Goal: Task Accomplishment & Management: Use online tool/utility

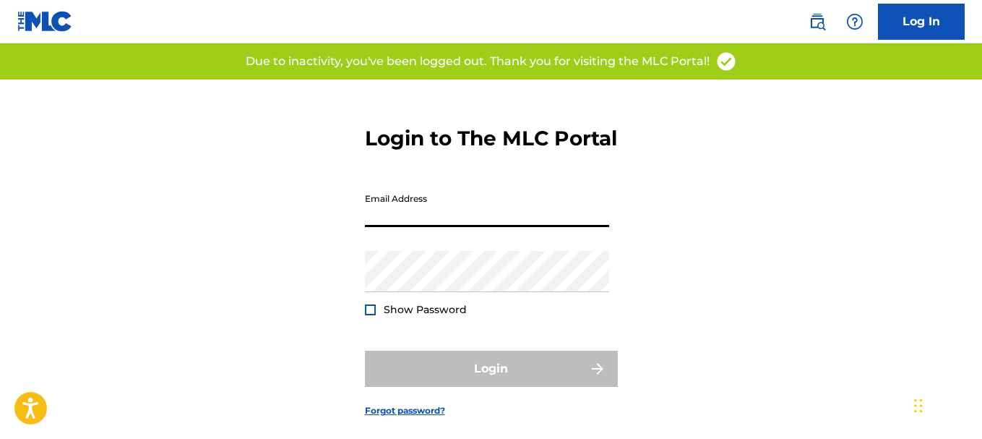
click at [422, 227] on input "Email Address" at bounding box center [487, 206] width 244 height 41
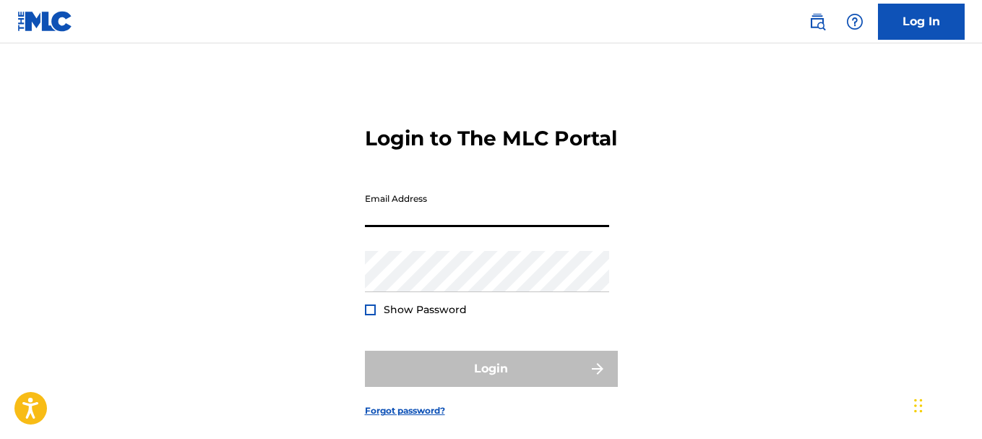
click at [468, 227] on input "Email Address" at bounding box center [487, 206] width 244 height 41
type input "[EMAIL_ADDRESS][DOMAIN_NAME]"
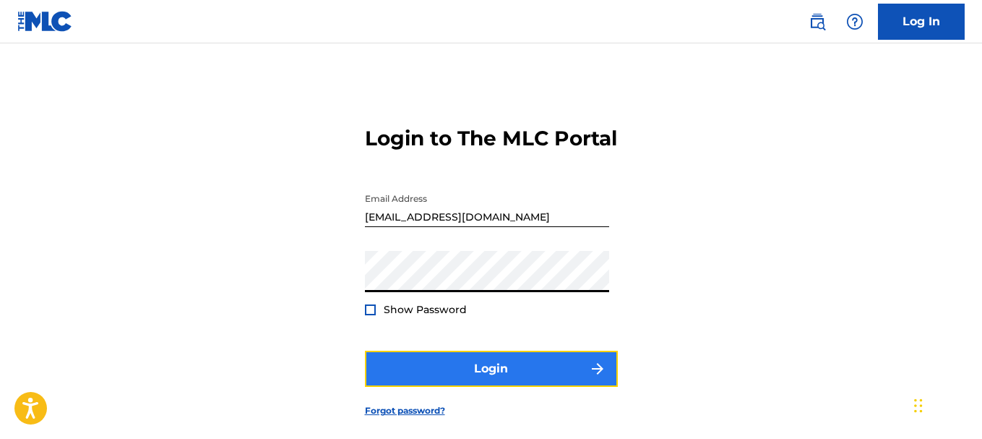
click at [462, 379] on button "Login" at bounding box center [491, 368] width 253 height 36
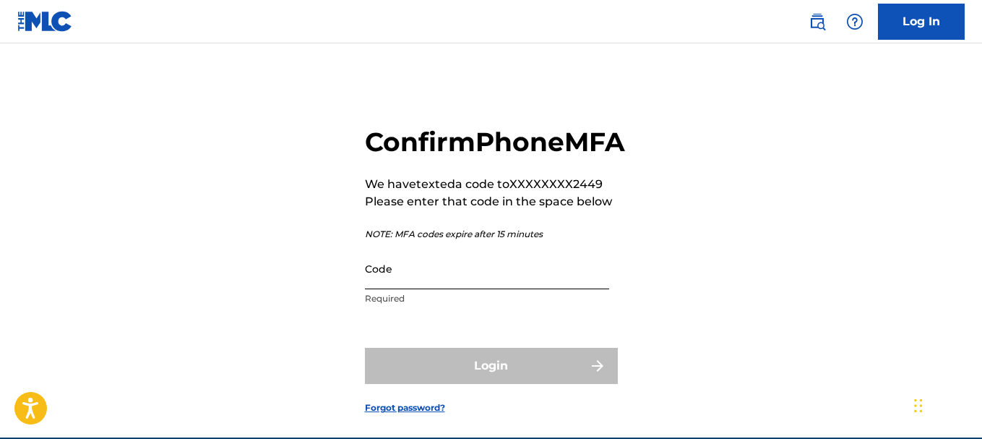
click at [428, 289] on input "Code" at bounding box center [487, 268] width 244 height 41
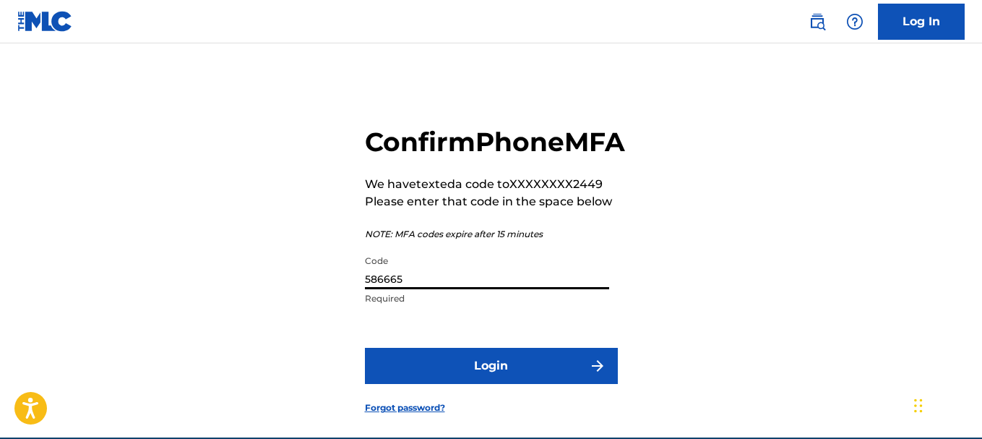
type input "586665"
click at [365, 348] on button "Login" at bounding box center [491, 366] width 253 height 36
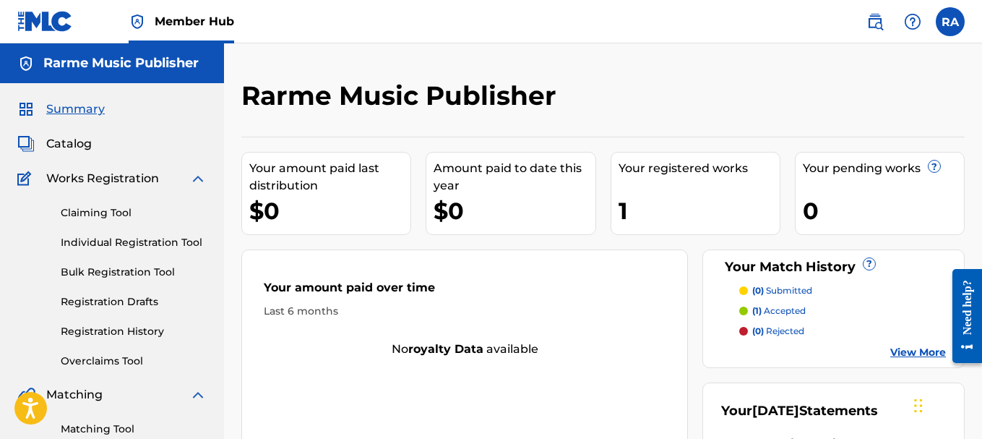
click at [390, 238] on div "Your amount paid last distribution $0 Amount paid to date this year $0 Your reg…" at bounding box center [602, 330] width 723 height 387
click at [107, 210] on link "Claiming Tool" at bounding box center [134, 212] width 146 height 15
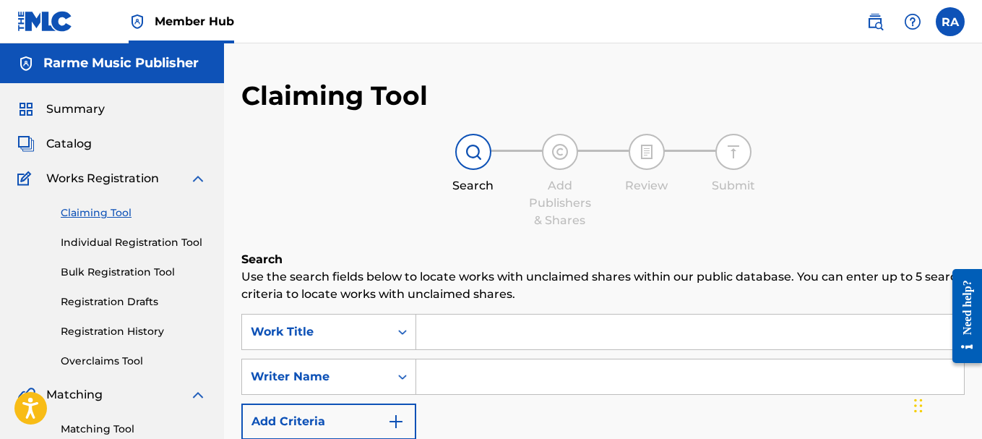
click at [376, 283] on p "Use the search fields below to locate works with unclaimed shares within our pu…" at bounding box center [602, 285] width 723 height 35
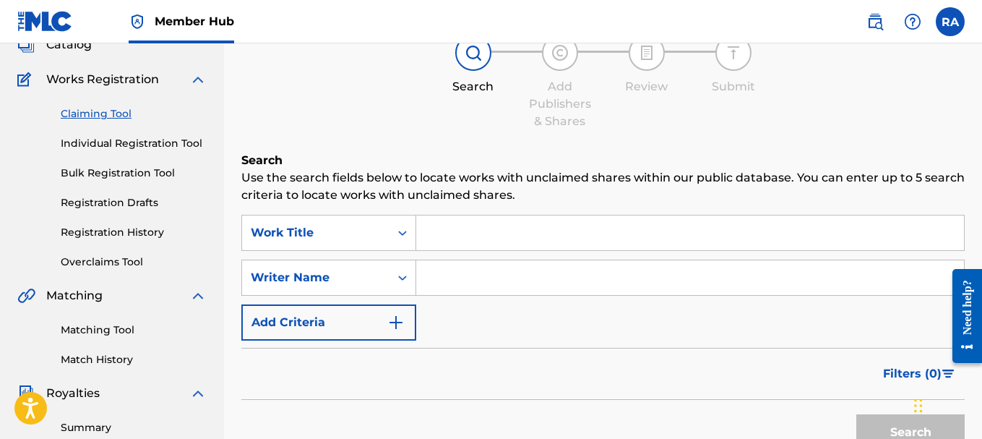
scroll to position [116, 0]
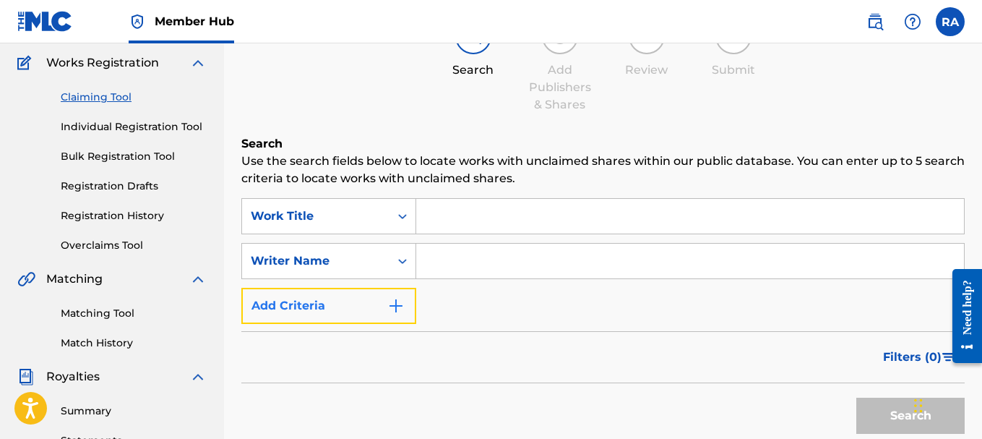
click at [383, 308] on button "Add Criteria" at bounding box center [328, 306] width 175 height 36
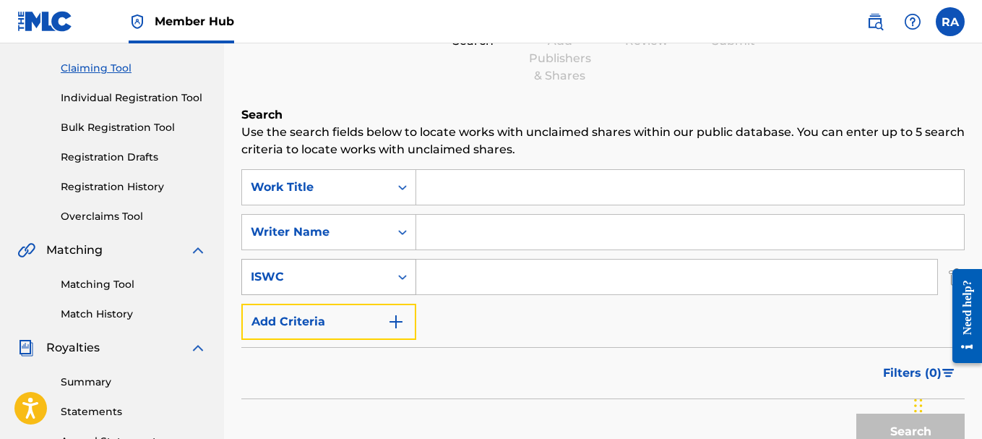
scroll to position [173, 0]
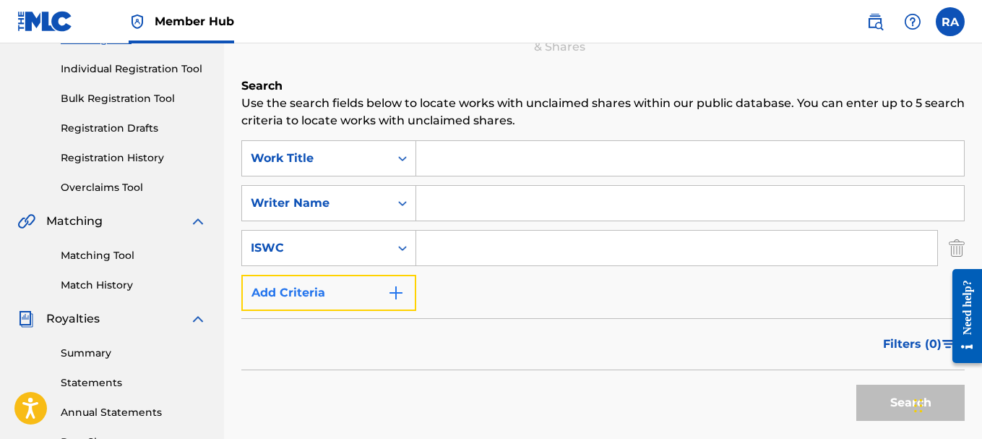
click at [399, 298] on img "Search Form" at bounding box center [395, 292] width 17 height 17
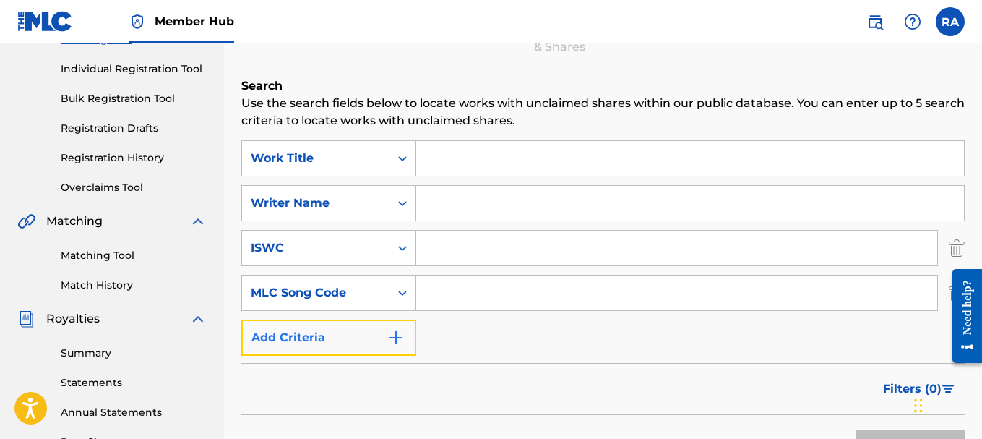
click at [394, 330] on img "Search Form" at bounding box center [395, 337] width 17 height 17
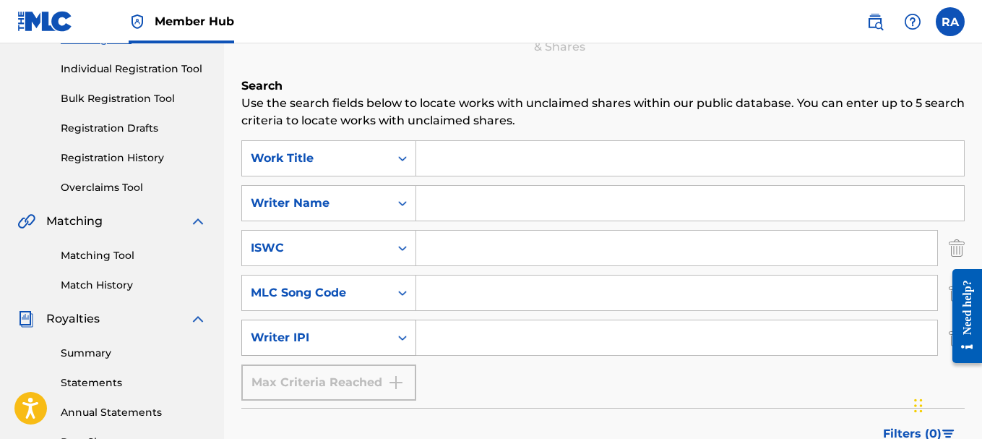
click at [399, 330] on icon "Search Form" at bounding box center [402, 337] width 14 height 14
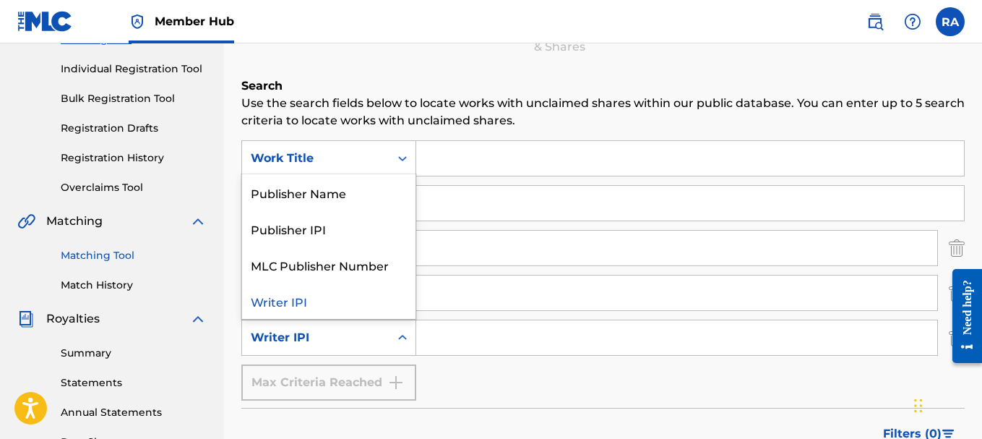
click at [113, 260] on link "Matching Tool" at bounding box center [134, 255] width 146 height 15
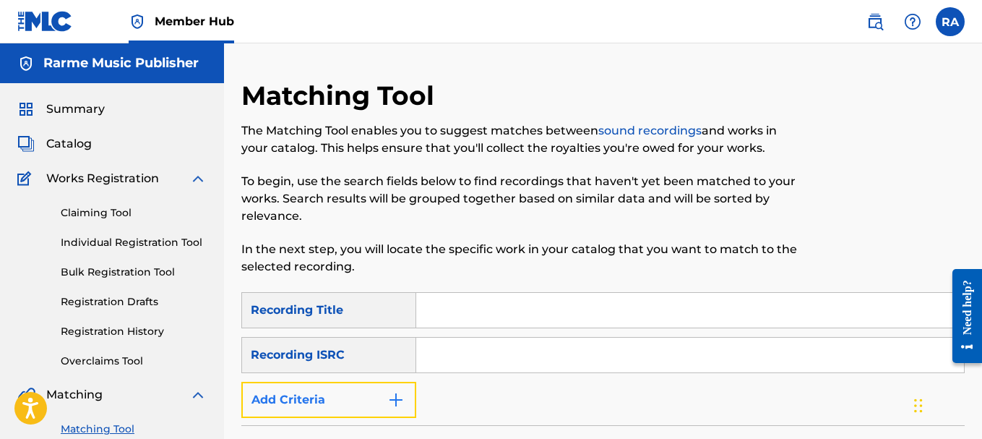
click at [397, 403] on img "Search Form" at bounding box center [395, 399] width 17 height 17
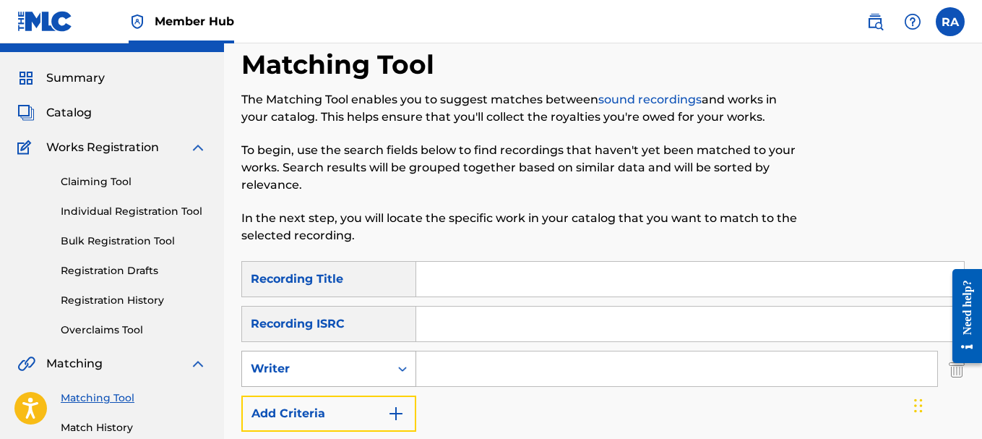
scroll to position [58, 0]
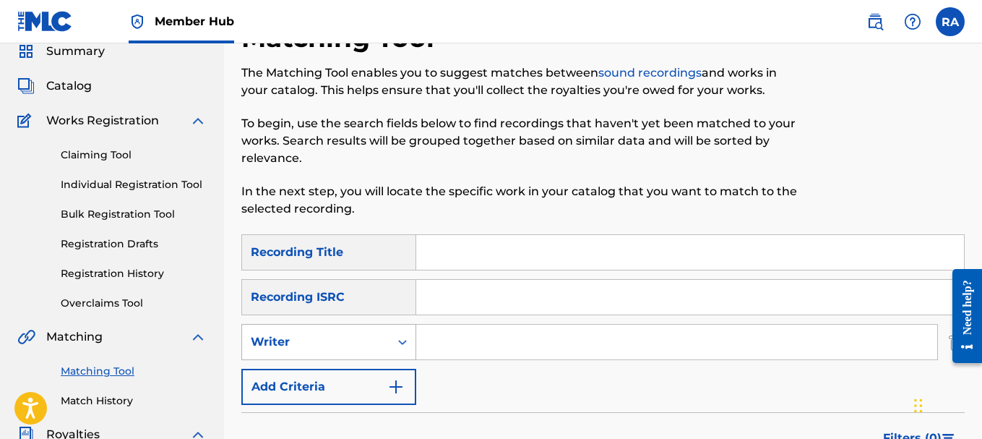
click at [399, 415] on div "Filters ( 0 )" at bounding box center [602, 438] width 723 height 52
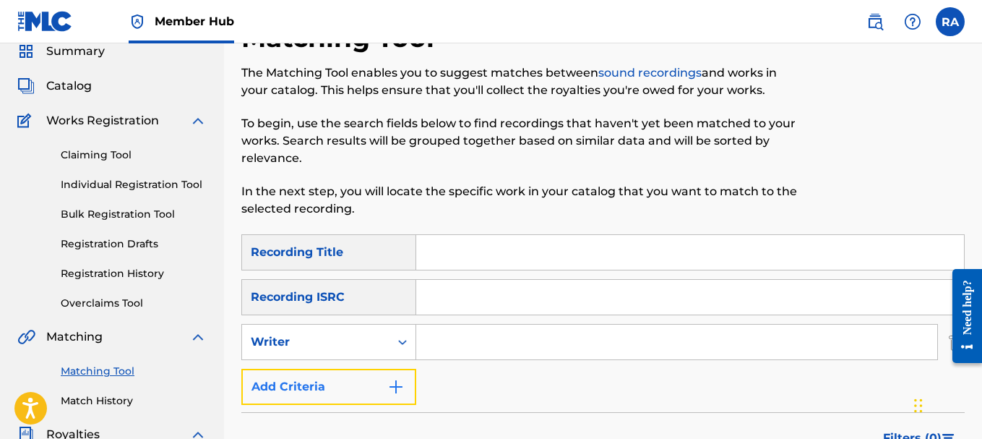
click at [397, 388] on img "Search Form" at bounding box center [395, 386] width 17 height 17
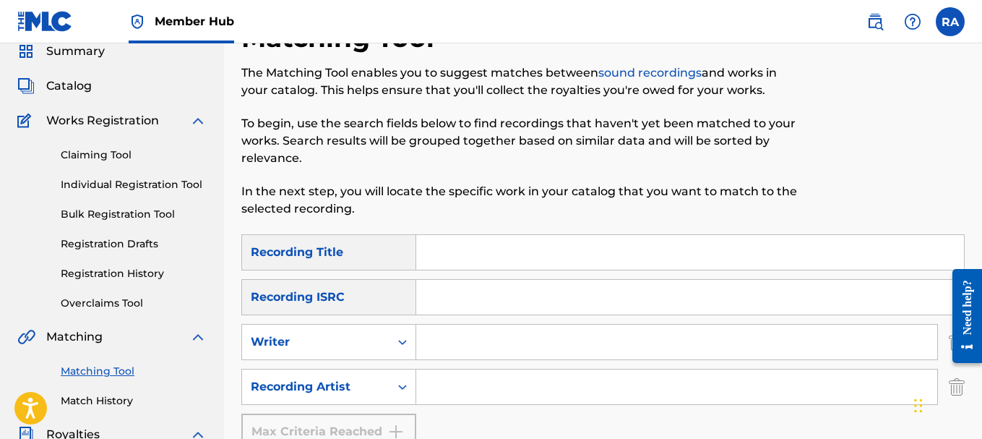
click at [423, 389] on input "Search Form" at bounding box center [676, 386] width 521 height 35
type input "reos de nuevo [PERSON_NAME]"
click at [535, 430] on div "SearchWithCriteria6df02859-659d-4e69-bb65-d8b4f5e14953 Recording Title SearchWi…" at bounding box center [602, 341] width 723 height 215
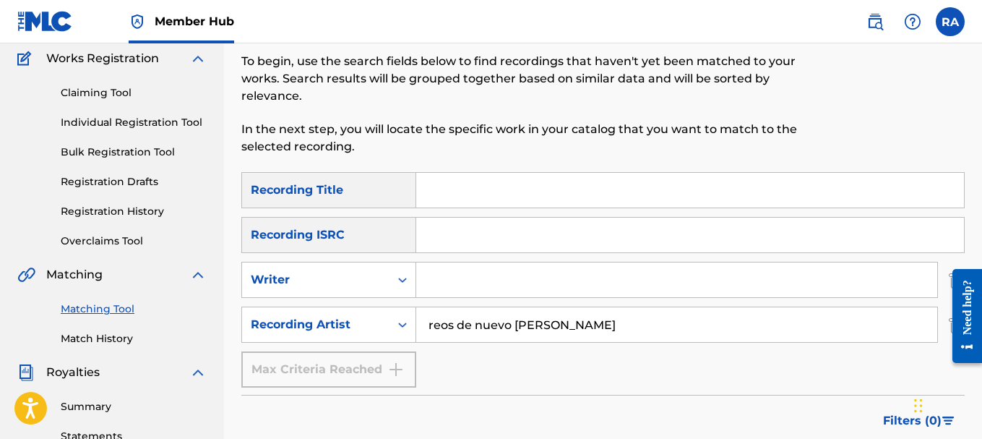
scroll to position [116, 0]
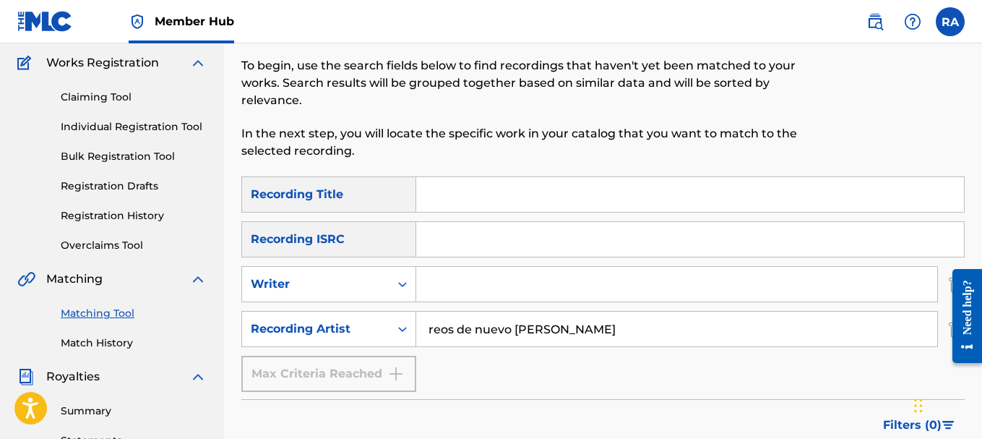
click at [531, 189] on input "Search Form" at bounding box center [690, 194] width 548 height 35
type input "ODG"
drag, startPoint x: 467, startPoint y: 384, endPoint x: 442, endPoint y: 372, distance: 27.5
click at [442, 372] on div "SearchWithCriteria6df02859-659d-4e69-bb65-d8b4f5e14953 Recording Title ODG Sear…" at bounding box center [602, 283] width 723 height 215
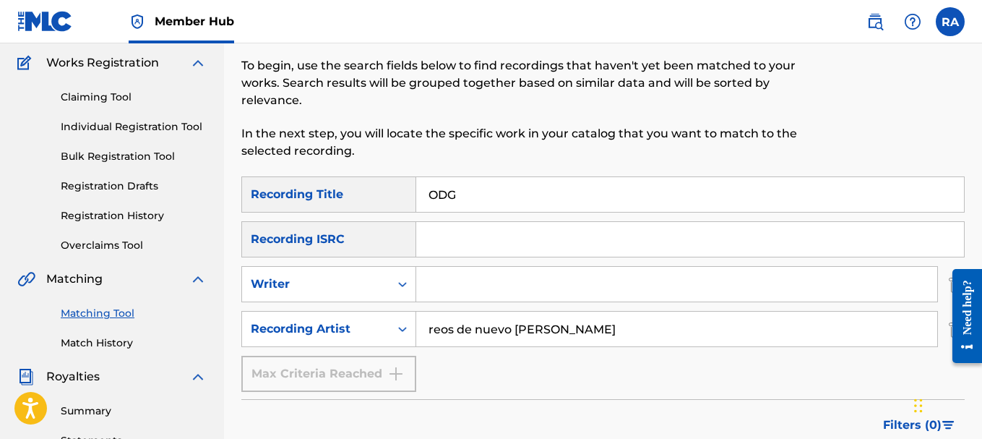
click at [442, 372] on div "SearchWithCriteria6df02859-659d-4e69-bb65-d8b4f5e14953 Recording Title ODG Sear…" at bounding box center [602, 283] width 723 height 215
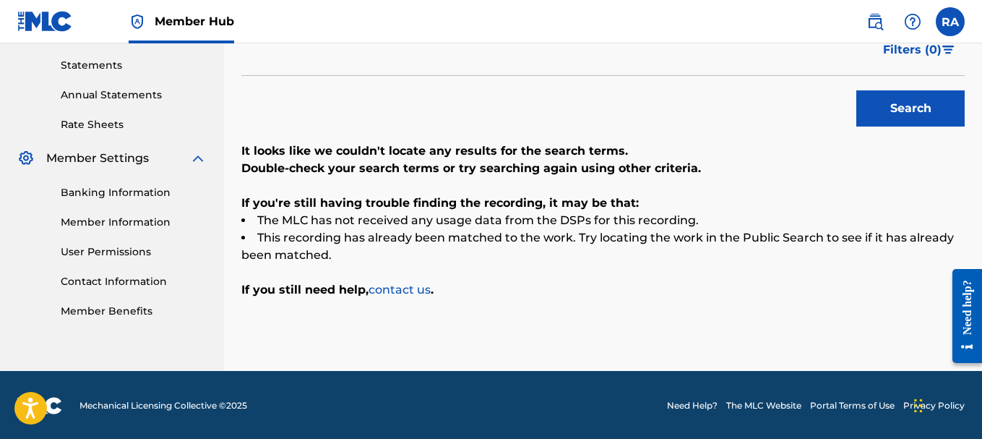
scroll to position [491, 0]
